Goal: Information Seeking & Learning: Find contact information

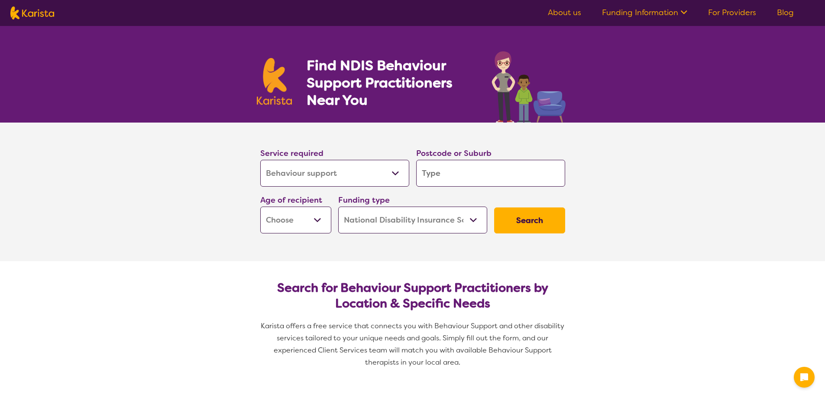
select select "Behaviour support"
select select "NDIS"
select select "Behaviour support"
select select "NDIS"
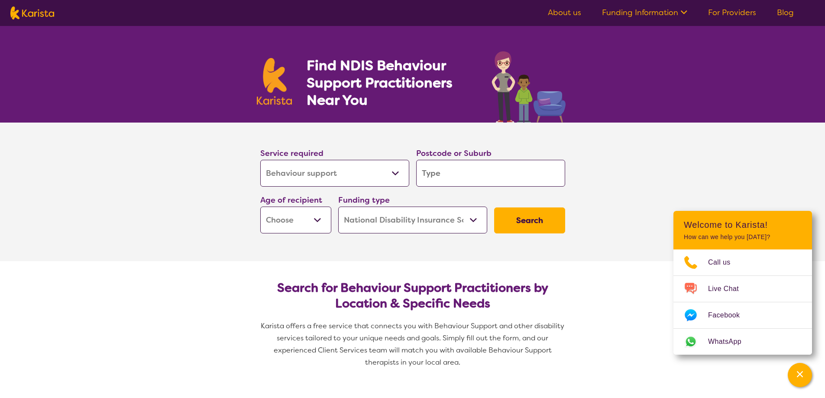
click at [453, 173] on input "search" at bounding box center [490, 173] width 149 height 27
type input "2"
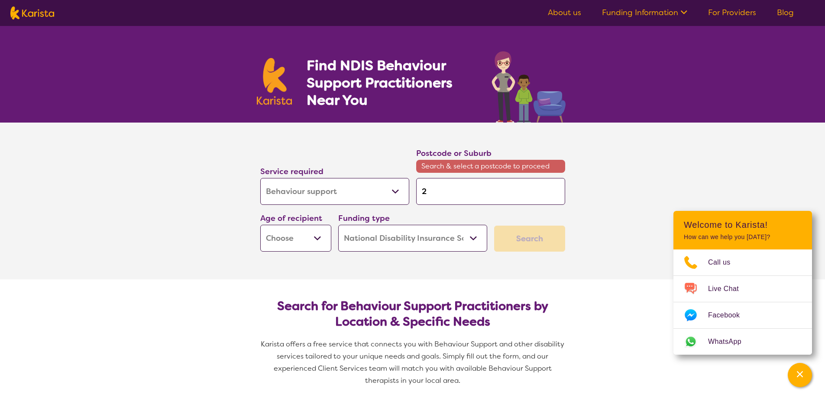
type input "21"
type input "216"
type input "2165"
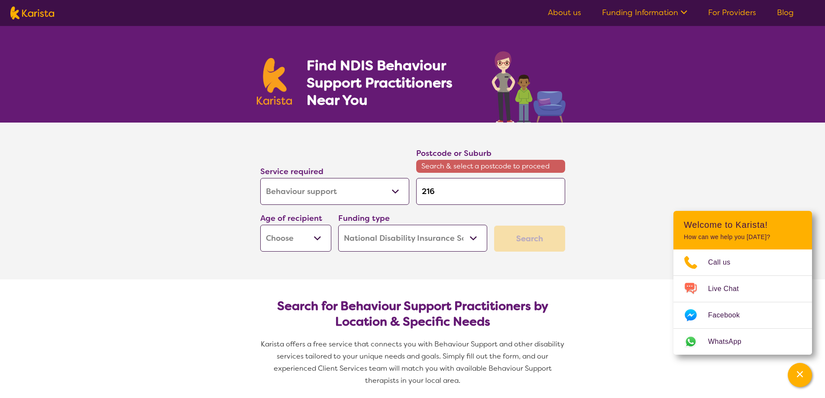
type input "2165"
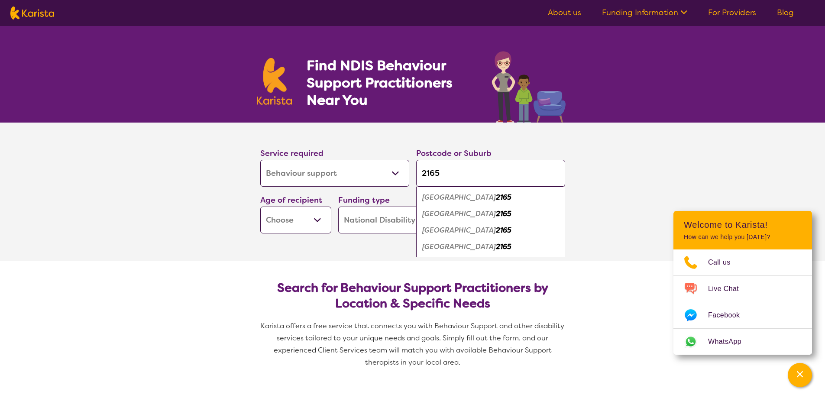
type input "2165"
click at [449, 196] on em "[GEOGRAPHIC_DATA]" at bounding box center [459, 197] width 74 height 9
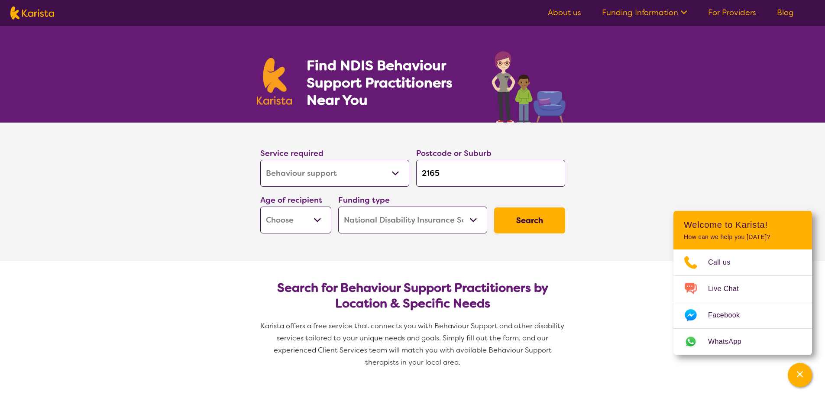
click at [449, 196] on div "Funding type Home Care Package (HCP) National Disability Insurance Scheme (NDIS…" at bounding box center [412, 214] width 149 height 40
click at [312, 220] on select "Early Childhood - 0 to 9 Child - 10 to 11 Adolescent - 12 to 17 Adult - 18 to 6…" at bounding box center [295, 220] width 71 height 27
select select "EC"
click at [260, 207] on select "Early Childhood - 0 to 9 Child - 10 to 11 Adolescent - 12 to 17 Adult - 18 to 6…" at bounding box center [295, 220] width 71 height 27
select select "EC"
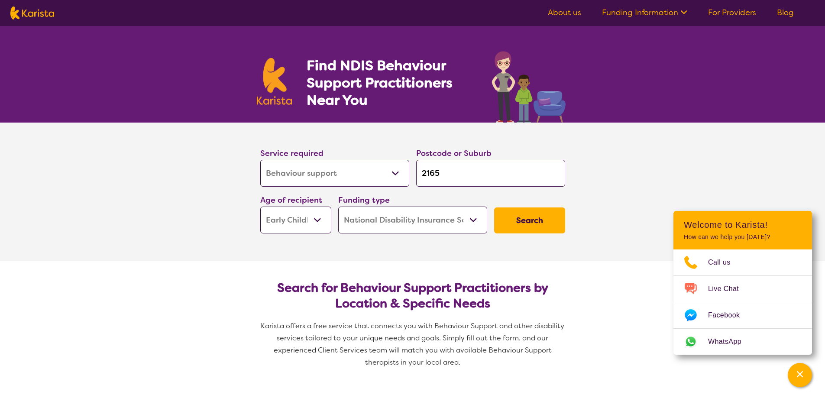
click at [424, 225] on select "Home Care Package (HCP) National Disability Insurance Scheme (NDIS) I don't know" at bounding box center [412, 220] width 149 height 27
select select "i-don-t-know"
click at [338, 207] on select "Home Care Package (HCP) National Disability Insurance Scheme (NDIS) I don't know" at bounding box center [412, 220] width 149 height 27
select select "i-don-t-know"
click at [514, 228] on button "Search" at bounding box center [529, 220] width 71 height 26
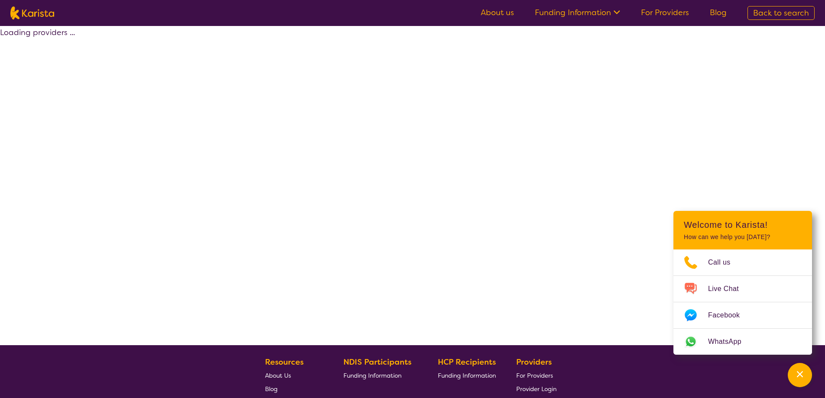
select select "Behaviour support"
select select "EC"
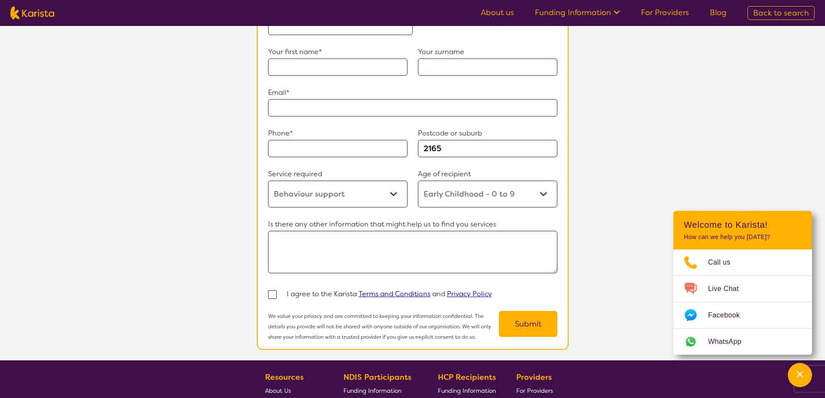
scroll to position [606, 0]
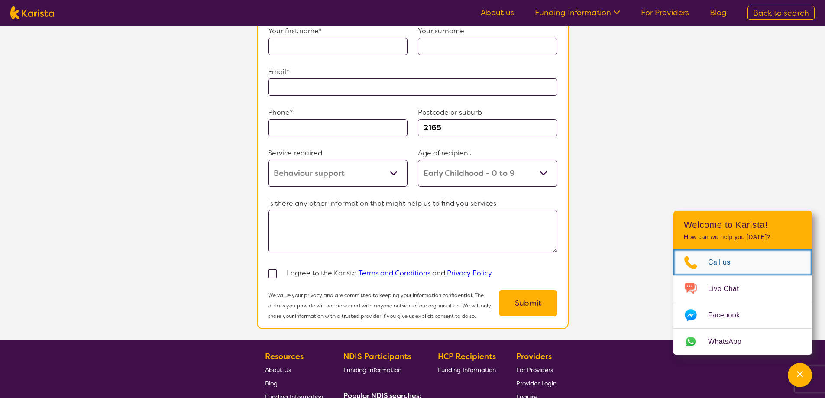
click at [712, 261] on span "Call us" at bounding box center [724, 262] width 33 height 13
click at [704, 265] on icon "Choose channel" at bounding box center [690, 262] width 35 height 14
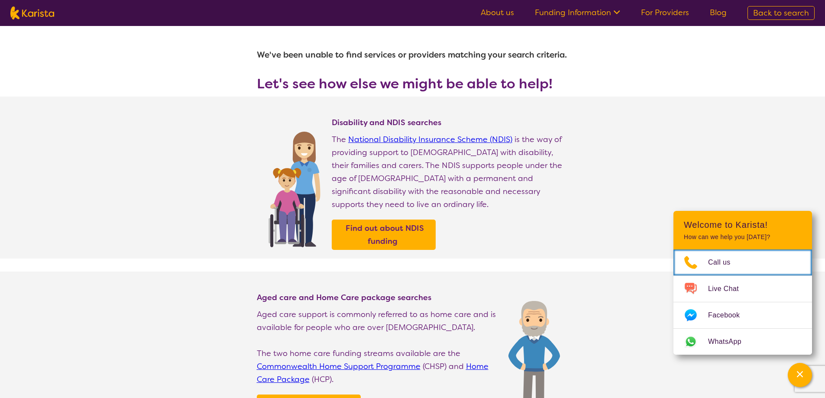
scroll to position [0, 0]
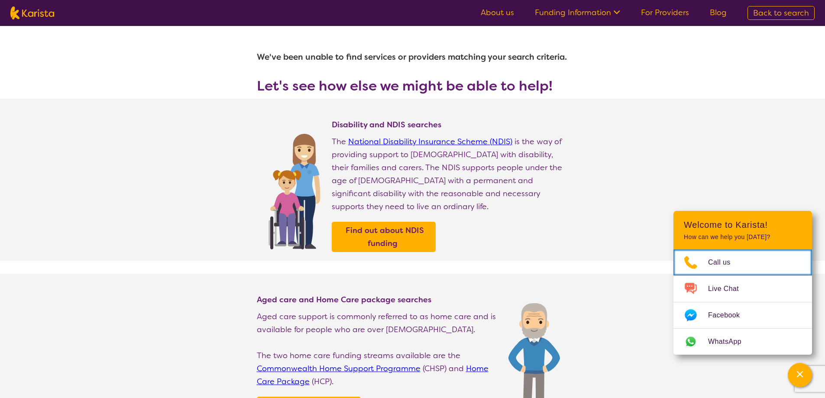
select select "Behaviour support"
select select "EC"
select select "NDIS"
select select "Behaviour support"
select select "EC"
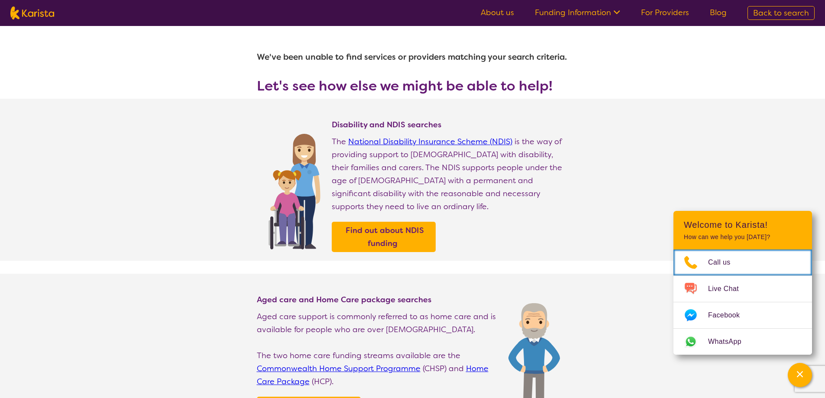
select select "NDIS"
